Goal: Task Accomplishment & Management: Manage account settings

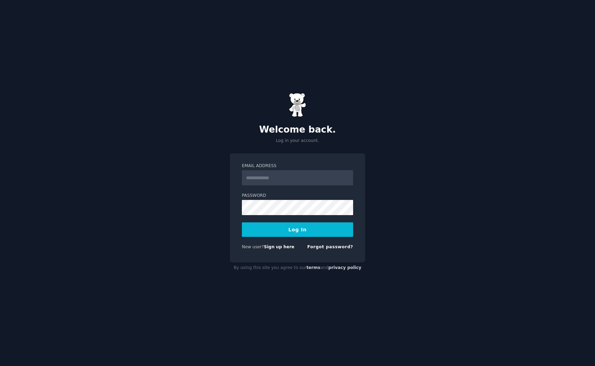
click at [272, 178] on input "Email Address" at bounding box center [297, 177] width 111 height 15
type input "**********"
click at [284, 235] on button "Log In" at bounding box center [297, 230] width 111 height 15
